Goal: Task Accomplishment & Management: Manage account settings

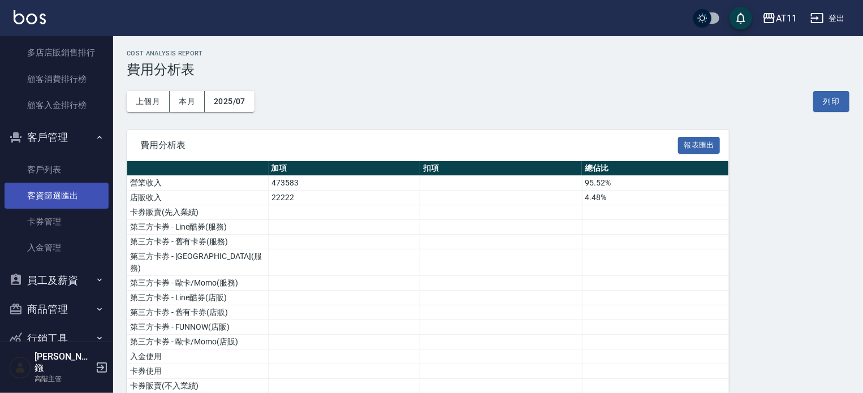
scroll to position [1131, 0]
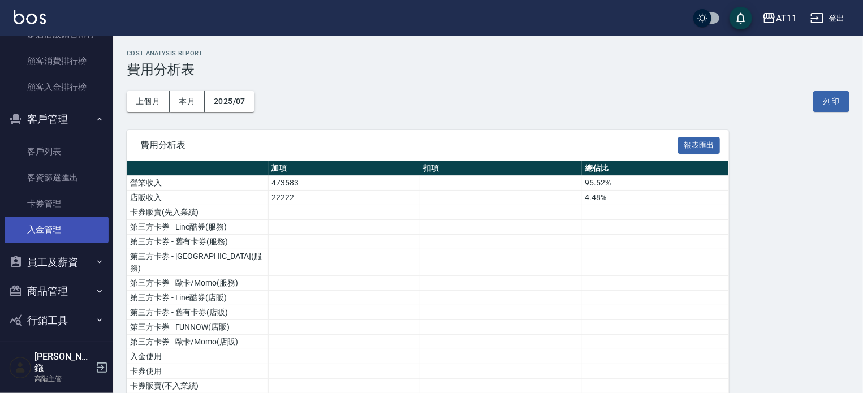
click at [38, 231] on link "入金管理" at bounding box center [57, 230] width 104 height 26
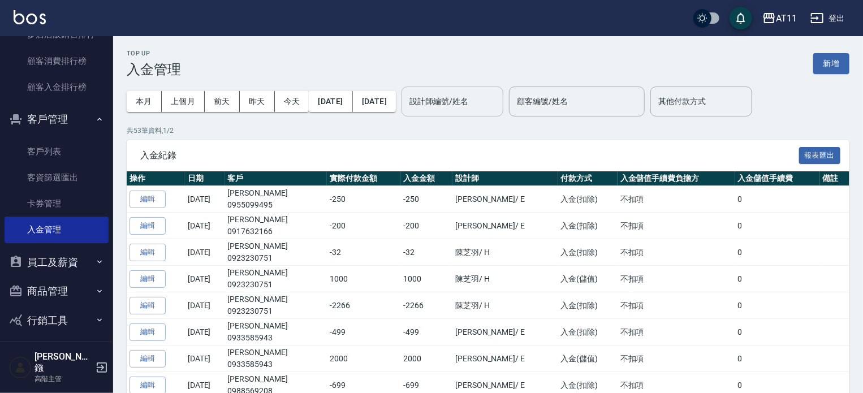
click at [484, 102] on input "設計師編號/姓名" at bounding box center [453, 102] width 92 height 20
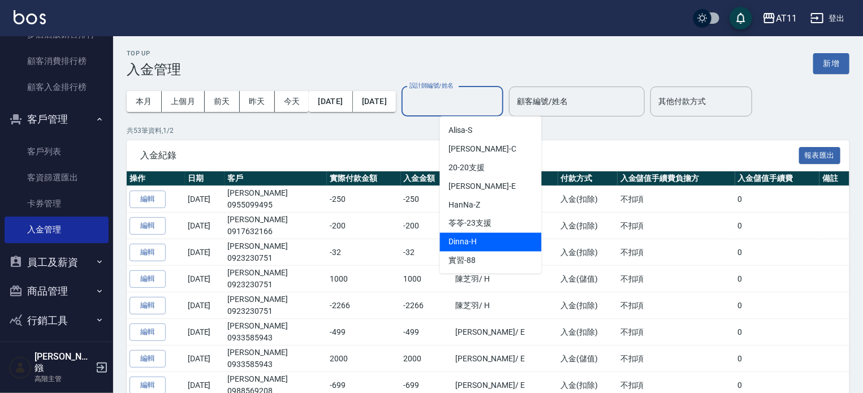
click at [474, 243] on span "Dinna -H" at bounding box center [463, 242] width 28 height 12
type input "Dinna-H"
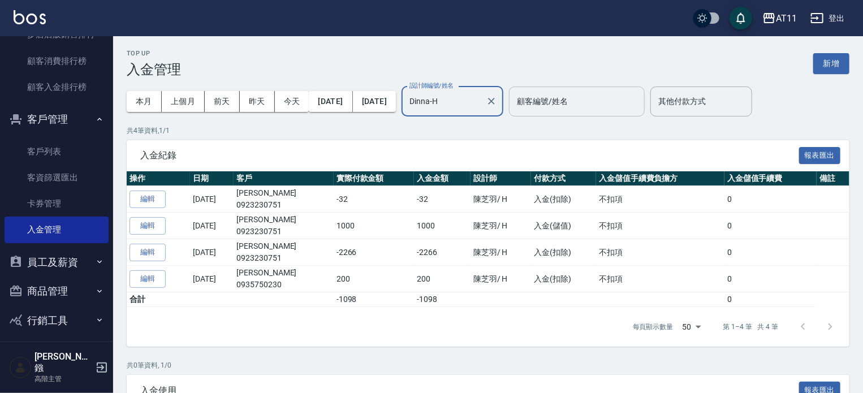
click at [563, 104] on input "顧客編號/姓名" at bounding box center [577, 102] width 126 height 20
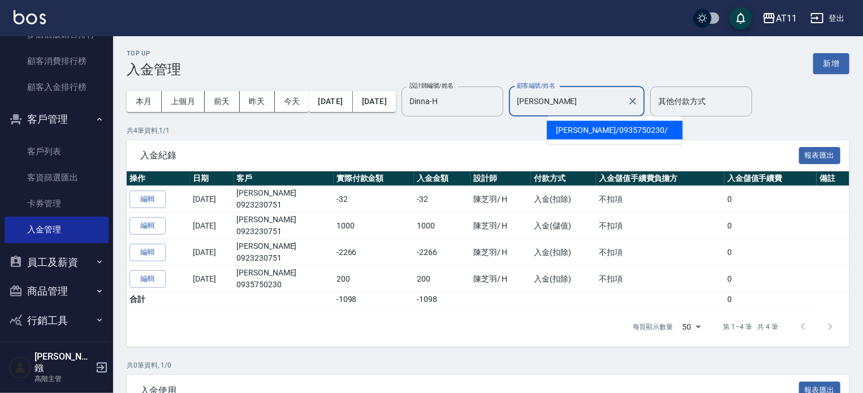
click at [608, 129] on span "[PERSON_NAME]/ 0935750230 /" at bounding box center [615, 130] width 136 height 19
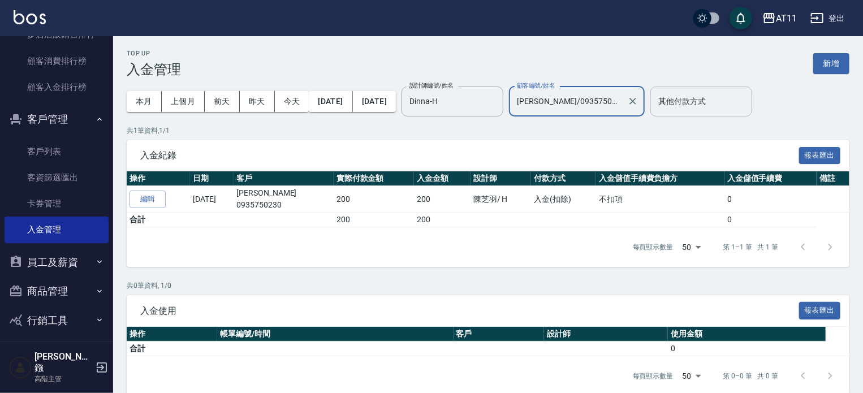
type input "[PERSON_NAME]/0935750230/"
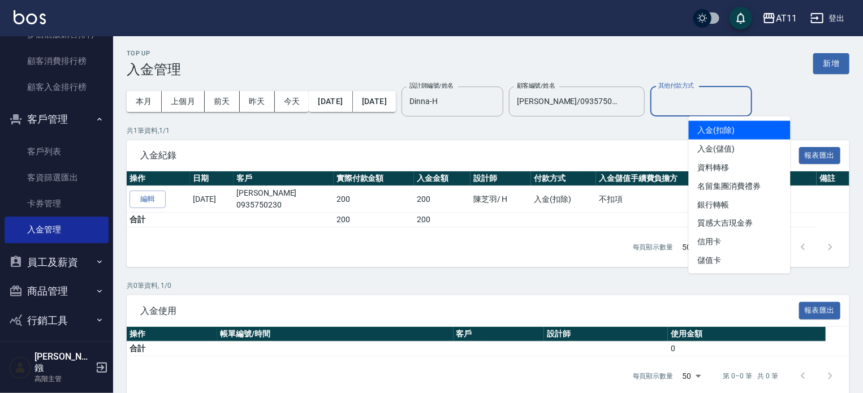
click at [701, 103] on input "其他付款方式" at bounding box center [701, 102] width 92 height 20
click at [706, 129] on span "入金(扣除)" at bounding box center [740, 130] width 102 height 19
type input "入金(扣除)"
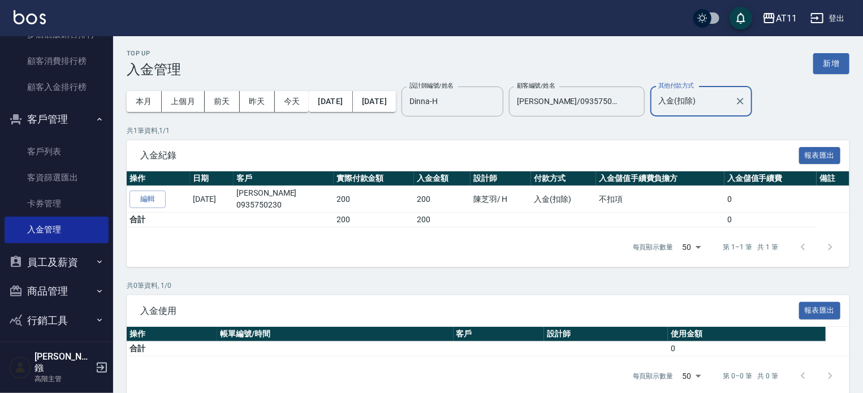
scroll to position [16, 0]
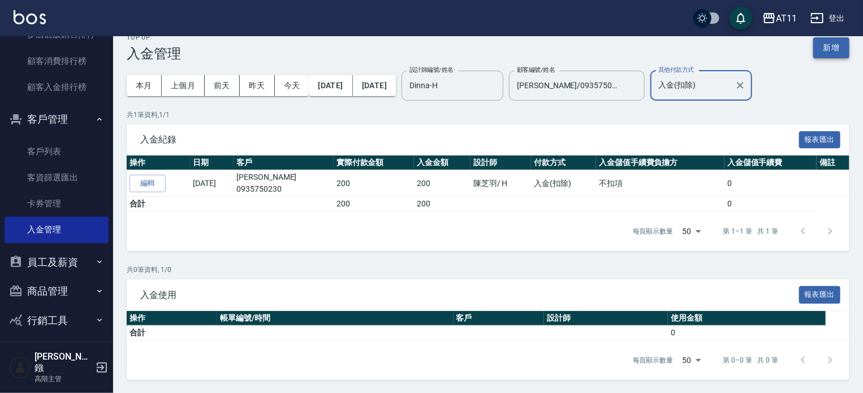
click at [825, 50] on button "新增" at bounding box center [831, 47] width 36 height 21
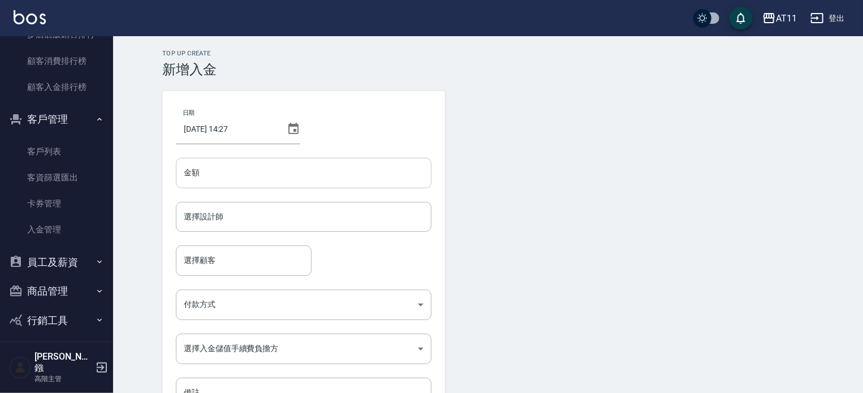
click at [233, 176] on input "金額" at bounding box center [304, 173] width 256 height 31
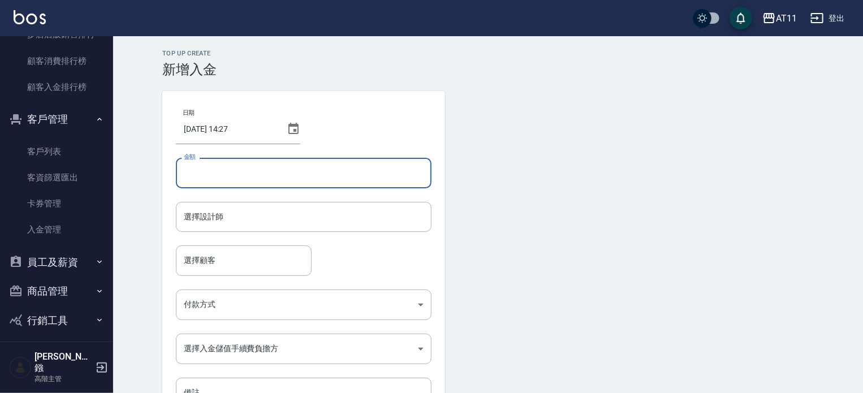
click at [236, 181] on input "金額" at bounding box center [304, 173] width 256 height 31
type input "-200"
click at [274, 219] on input "選擇設計師" at bounding box center [303, 217] width 245 height 20
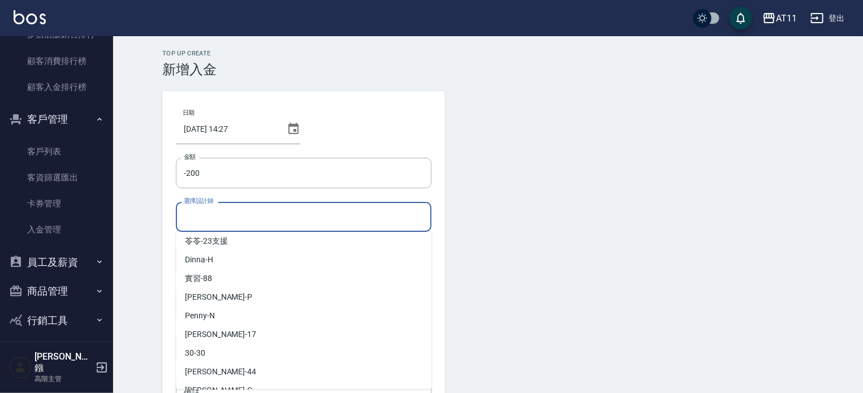
scroll to position [113, 0]
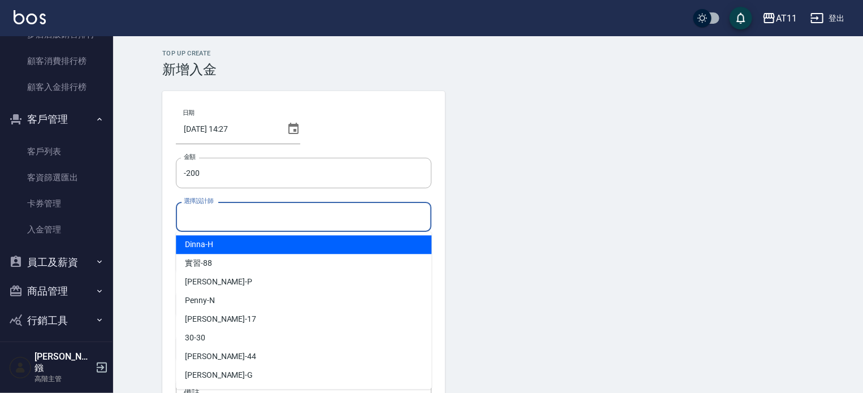
click at [197, 247] on span "Dinna -H" at bounding box center [199, 245] width 28 height 12
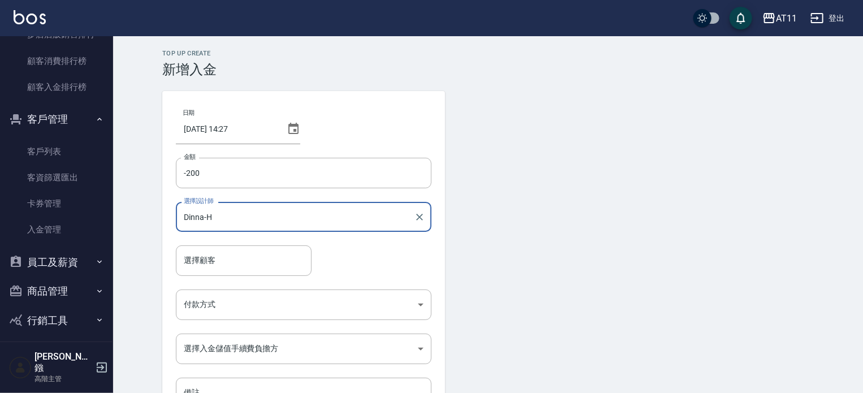
type input "Dinna-H"
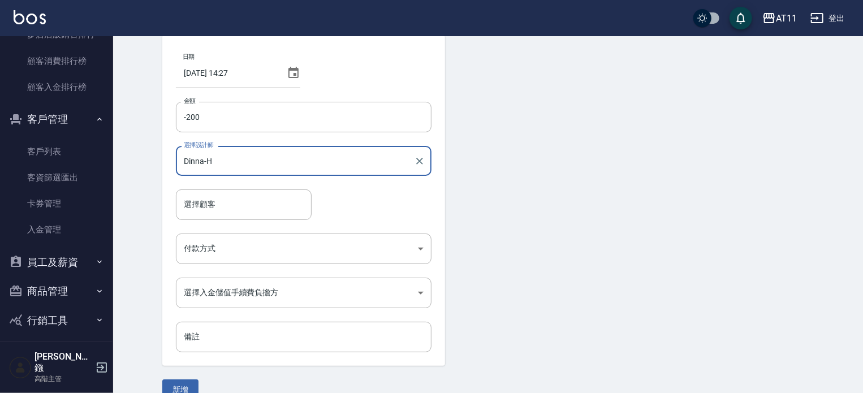
scroll to position [57, 0]
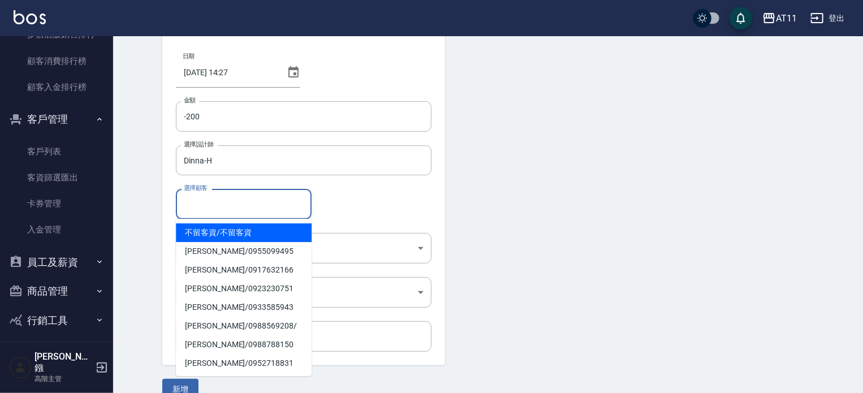
click at [240, 210] on input "選擇顧客" at bounding box center [244, 204] width 126 height 20
click at [240, 203] on input "選擇顧客" at bounding box center [244, 204] width 126 height 20
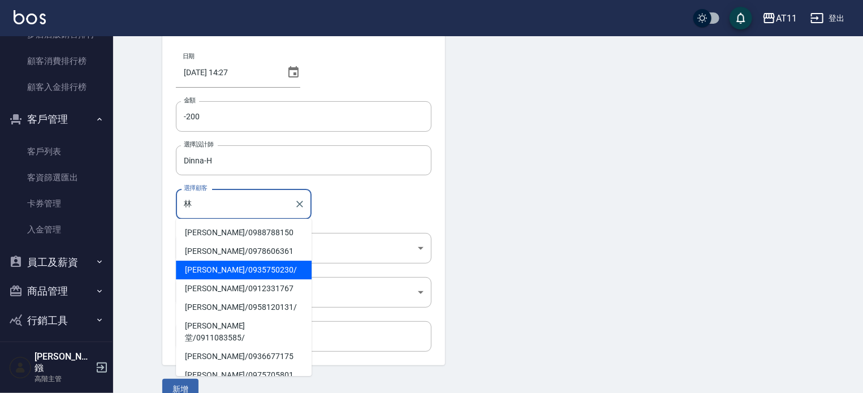
click at [250, 270] on span "[PERSON_NAME]/ 0935750230 /" at bounding box center [244, 270] width 136 height 19
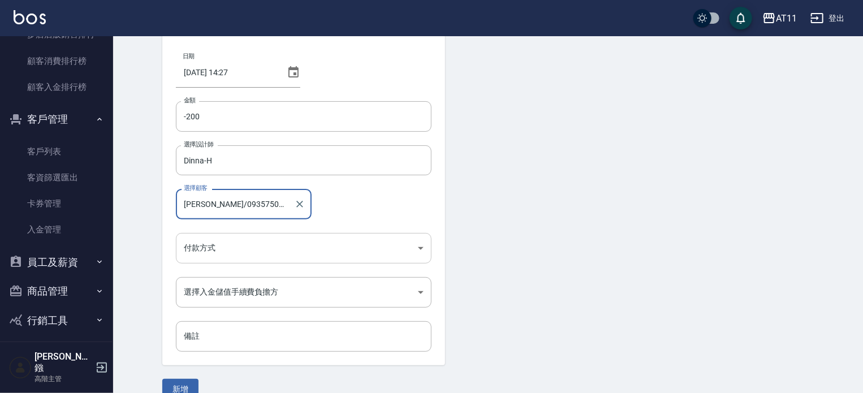
type input "[PERSON_NAME]/0935750230/"
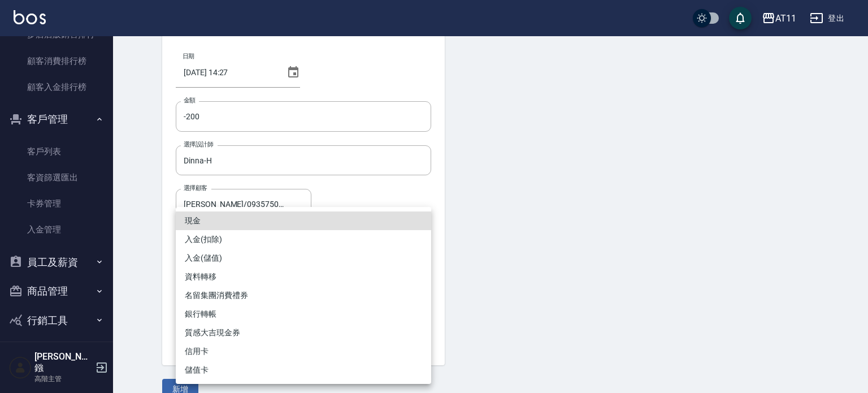
click at [266, 247] on body "AT11 登出 櫃檯作業 打帳單 帳單列表 掛單列表 座位開單 營業儀表板 現金收支登錄 高階收支登錄 材料自購登錄 每日結帳 排班表 現場電腦打卡 掃碼打卡…" at bounding box center [434, 177] width 868 height 469
click at [244, 234] on li "入金(扣除)" at bounding box center [304, 239] width 256 height 19
type input "入金(扣除)"
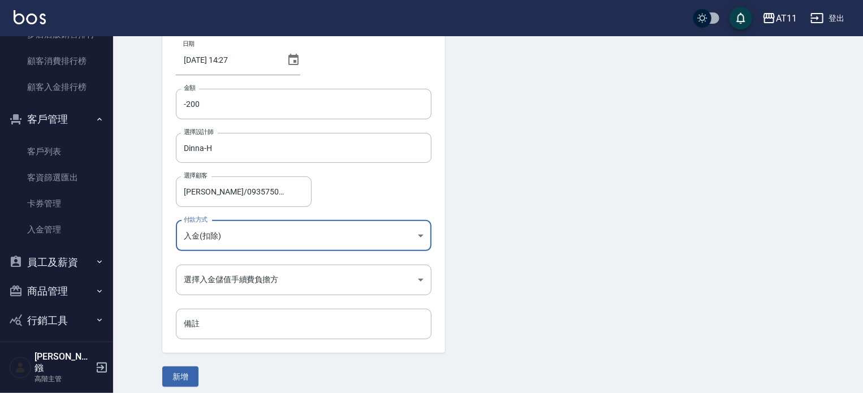
scroll to position [76, 0]
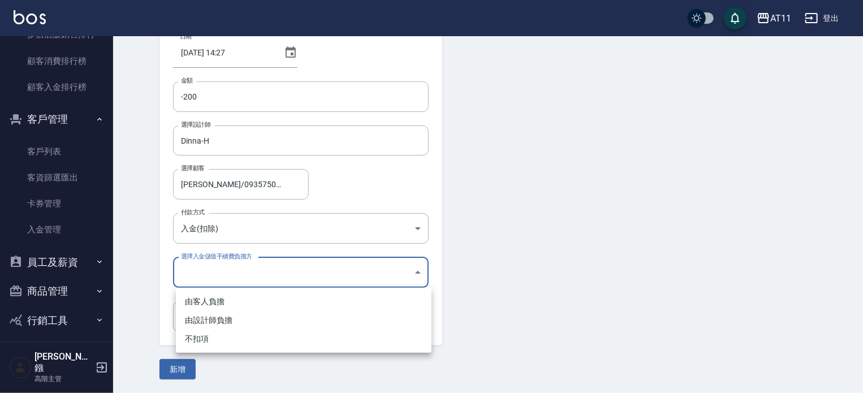
click at [249, 269] on body "AT11 登出 櫃檯作業 打帳單 帳單列表 掛單列表 座位開單 營業儀表板 現金收支登錄 高階收支登錄 材料自購登錄 每日結帳 排班表 現場電腦打卡 掃碼打卡…" at bounding box center [431, 158] width 863 height 469
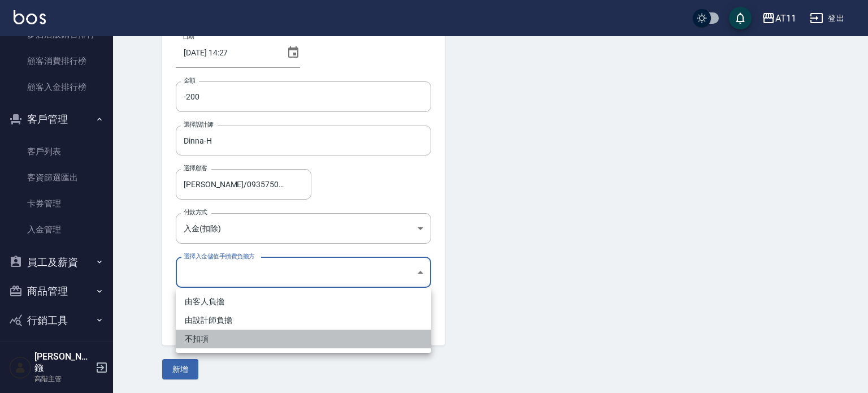
click at [247, 337] on li "不扣項" at bounding box center [304, 339] width 256 height 19
type input "WITHOUTHANDLINGFEE"
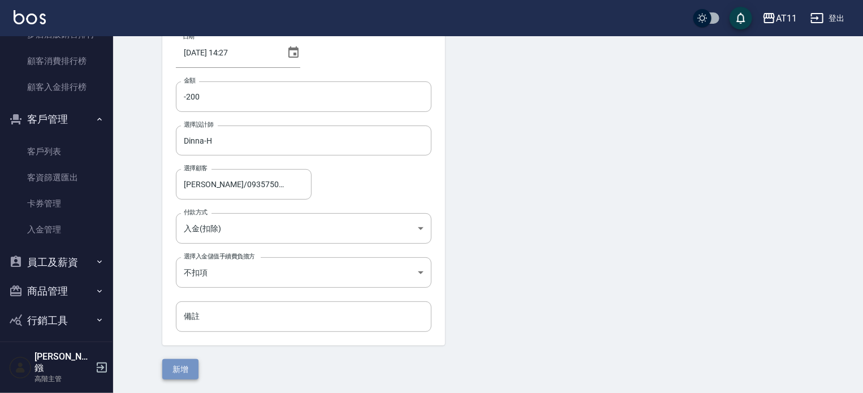
click at [188, 368] on button "新增" at bounding box center [180, 369] width 36 height 21
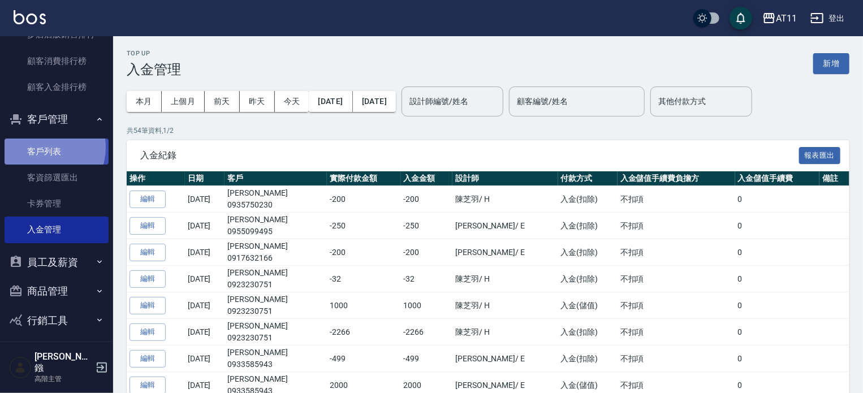
click at [45, 147] on link "客戶列表" at bounding box center [57, 152] width 104 height 26
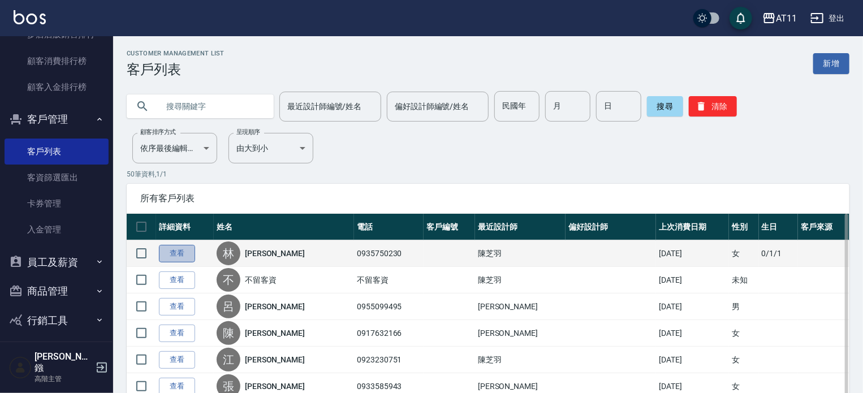
click at [172, 253] on link "查看" at bounding box center [177, 254] width 36 height 18
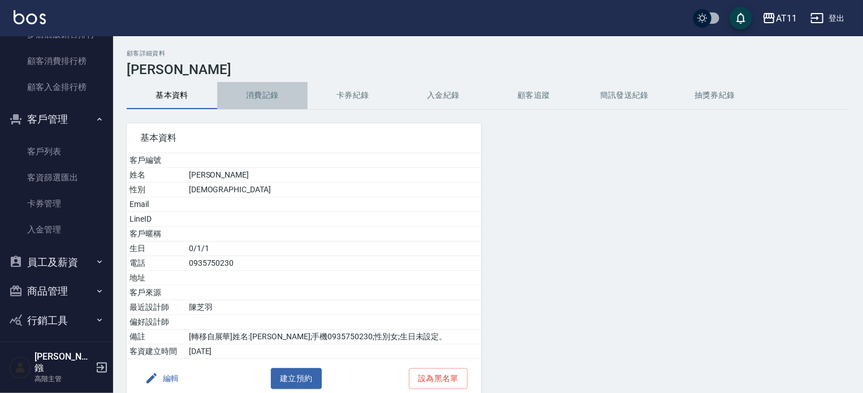
click at [256, 97] on button "消費記錄" at bounding box center [262, 95] width 90 height 27
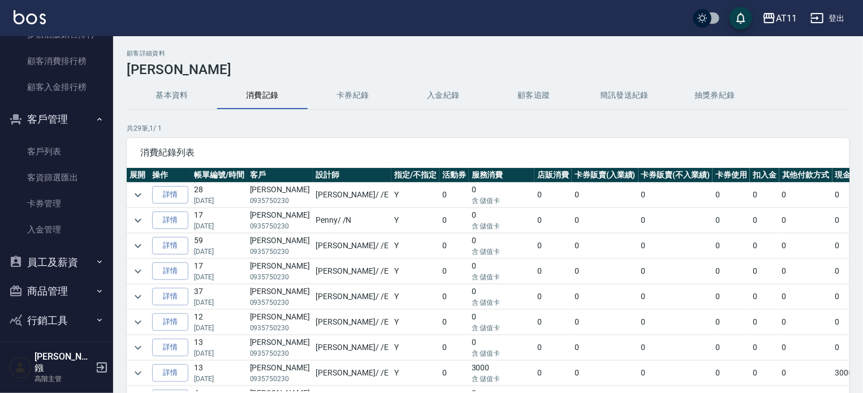
click at [348, 93] on button "卡券紀錄" at bounding box center [353, 95] width 90 height 27
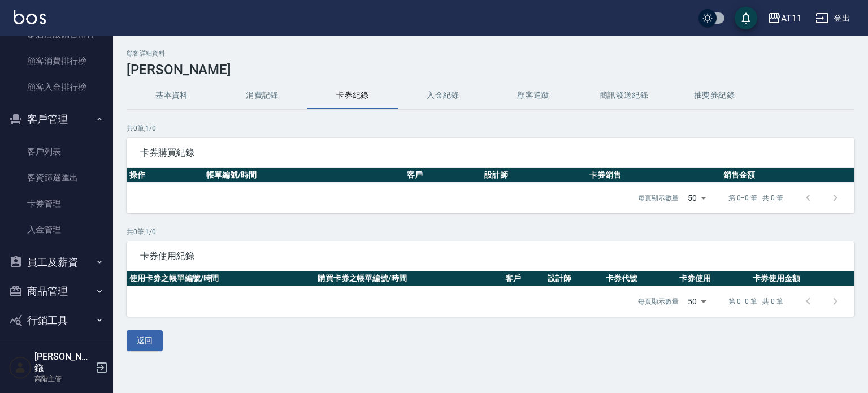
click at [442, 98] on button "入金紀錄" at bounding box center [443, 95] width 90 height 27
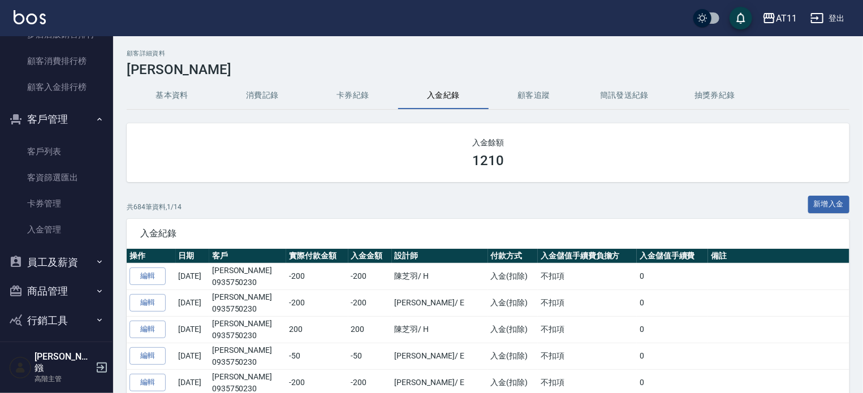
click at [254, 96] on button "消費記錄" at bounding box center [262, 95] width 90 height 27
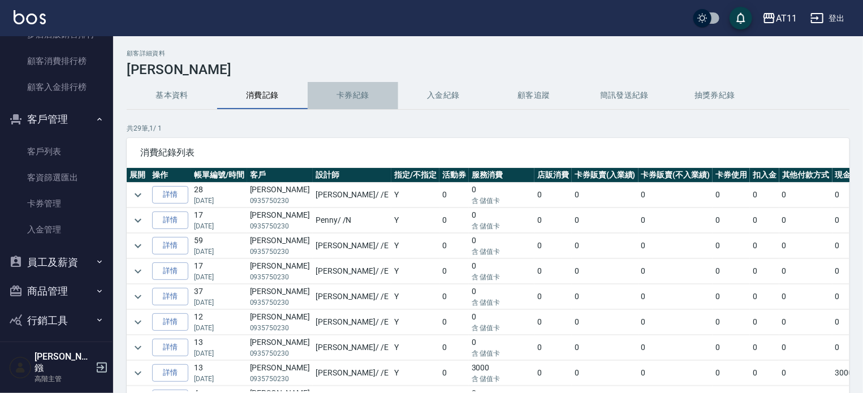
click at [341, 93] on button "卡券紀錄" at bounding box center [353, 95] width 90 height 27
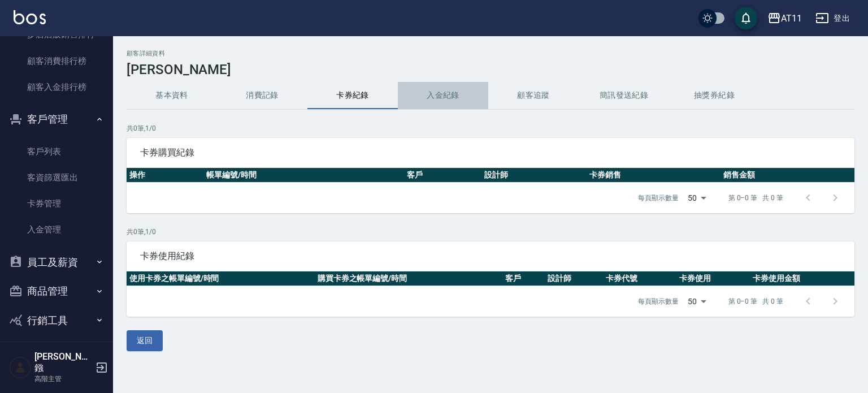
click at [442, 96] on button "入金紀錄" at bounding box center [443, 95] width 90 height 27
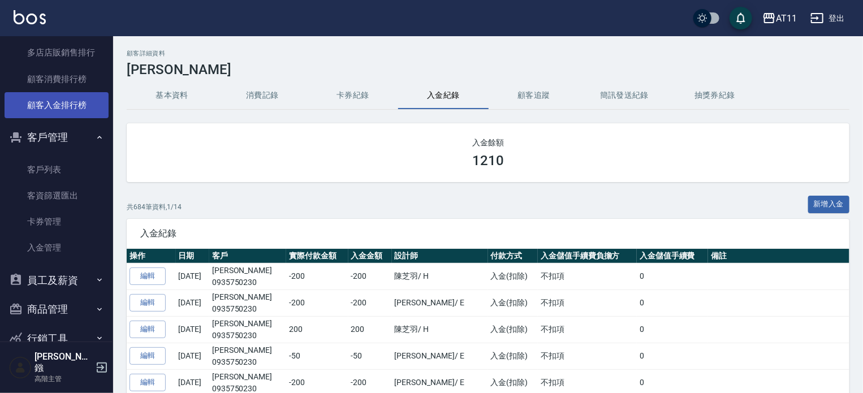
scroll to position [1099, 0]
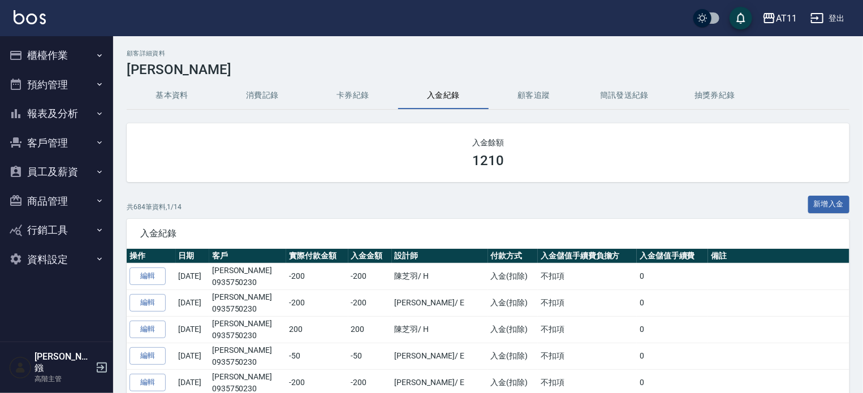
click at [40, 115] on button "報表及分析" at bounding box center [57, 113] width 104 height 29
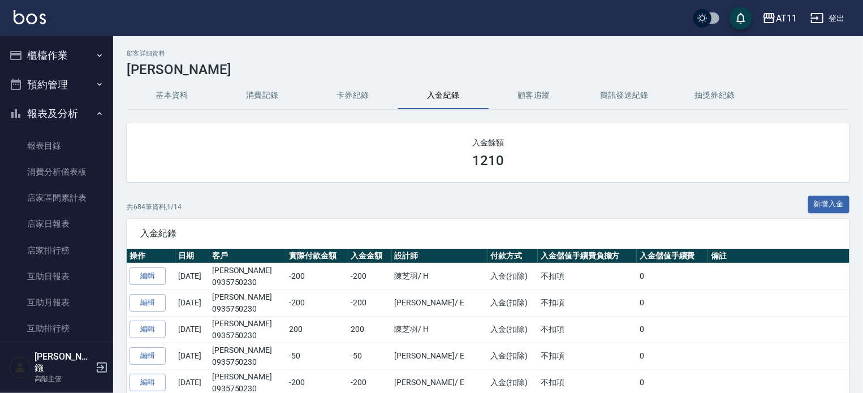
click at [43, 113] on button "報表及分析" at bounding box center [57, 113] width 104 height 29
